Goal: Find specific page/section: Find specific page/section

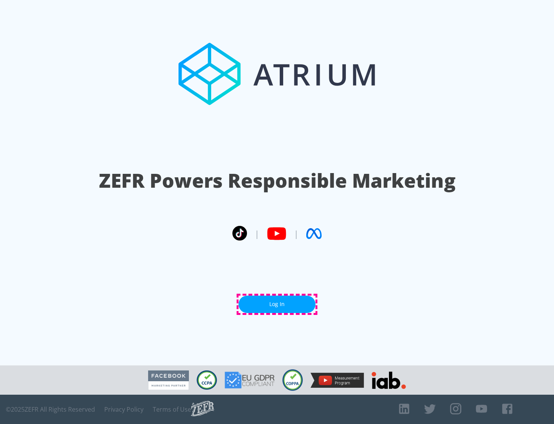
click at [277, 304] on link "Log In" at bounding box center [277, 303] width 77 height 17
